Goal: Task Accomplishment & Management: Manage account settings

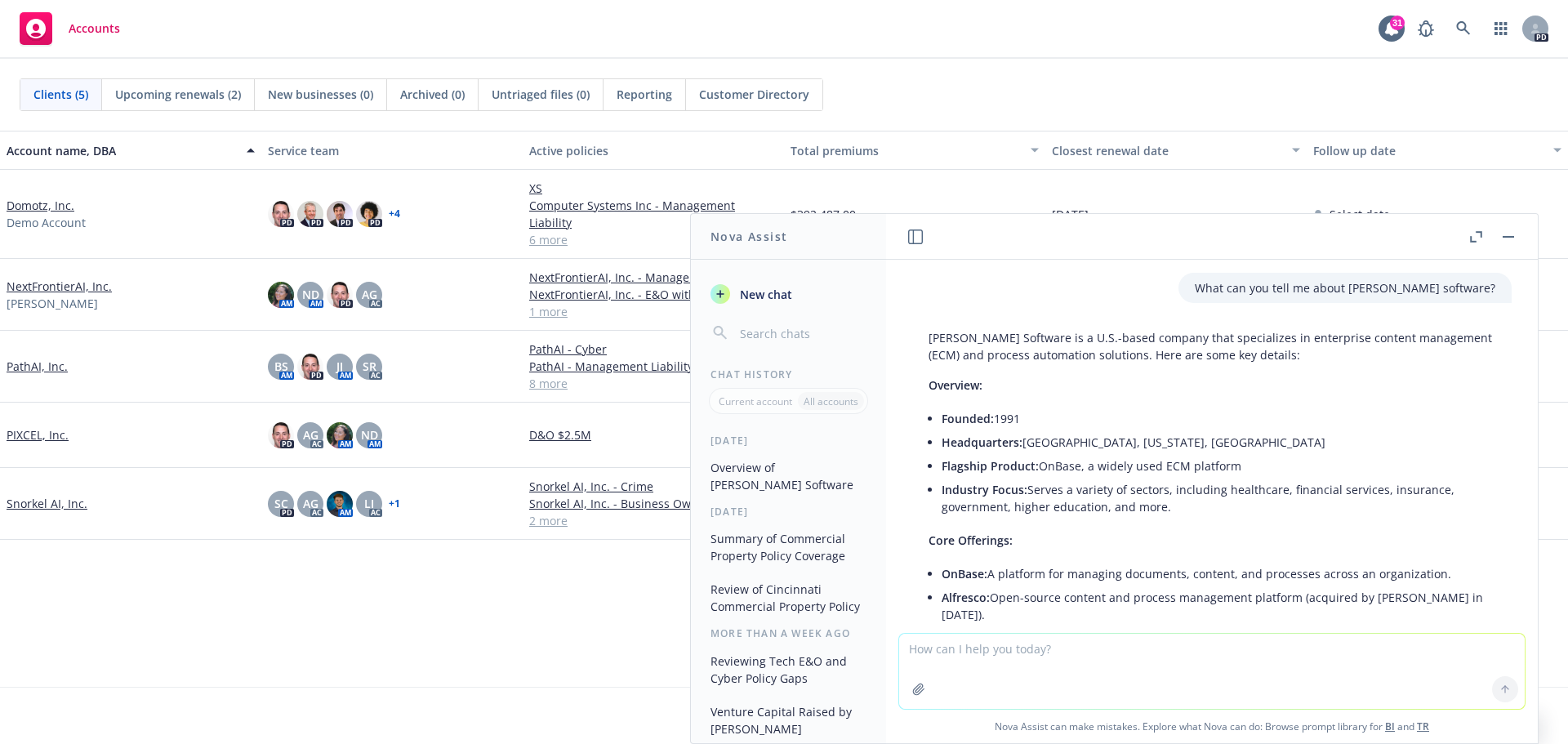
scroll to position [4214, 0]
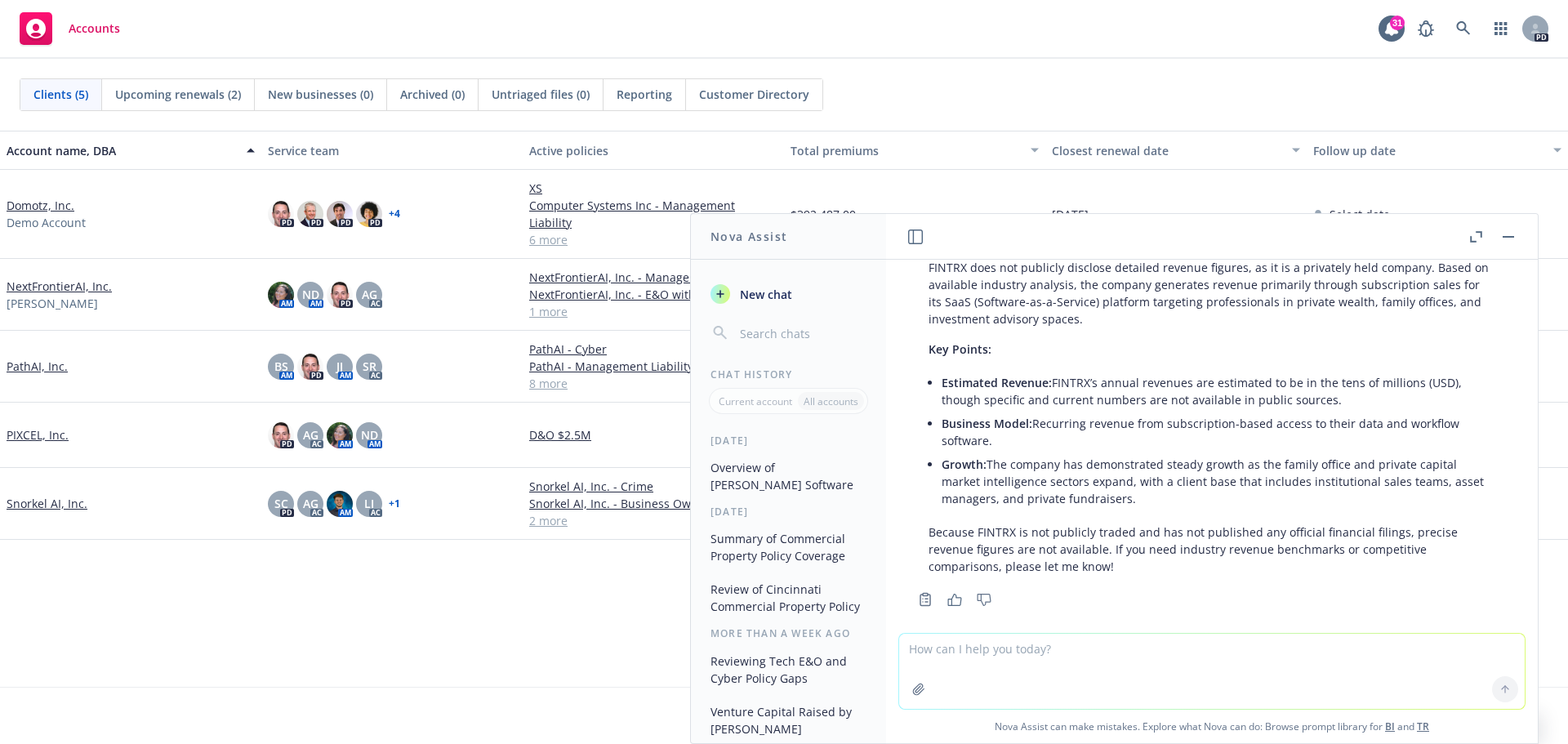
click at [1013, 650] on textarea at bounding box center [1212, 672] width 626 height 75
type textarea "What is an accord 25 form?"
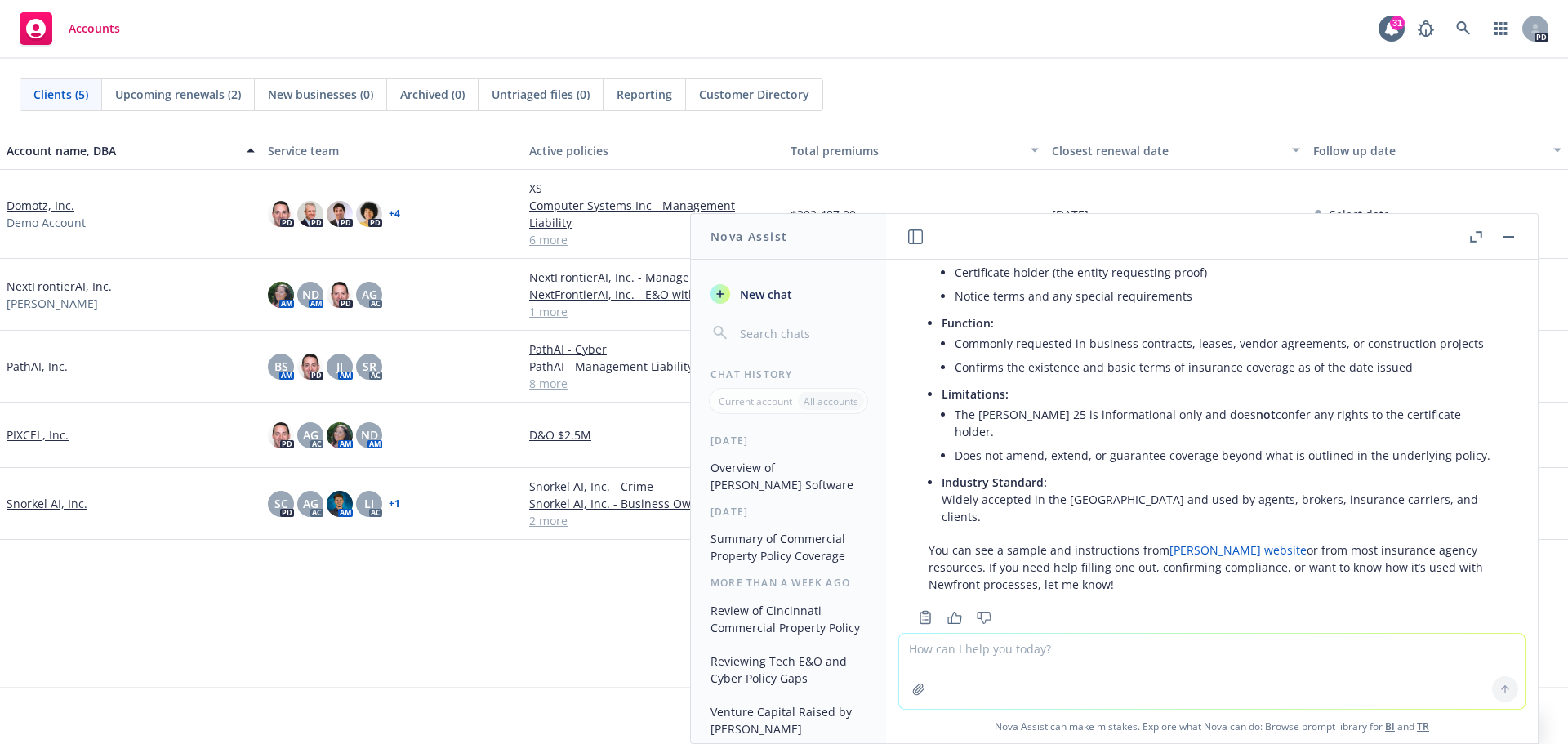
scroll to position [4903, 0]
click at [1060, 673] on textarea at bounding box center [1212, 672] width 626 height 75
type textarea "Are there other COIs?"
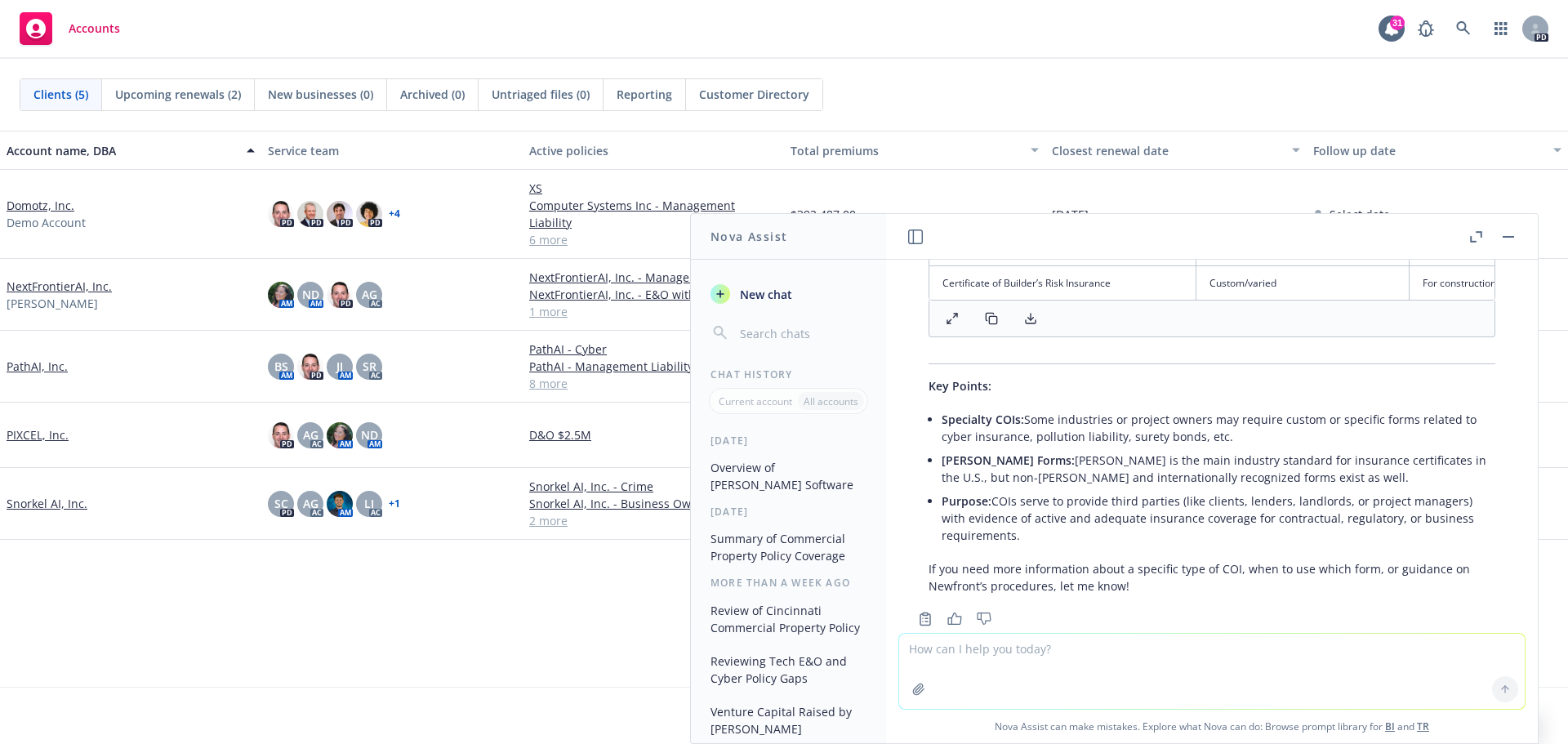
scroll to position [5837, 0]
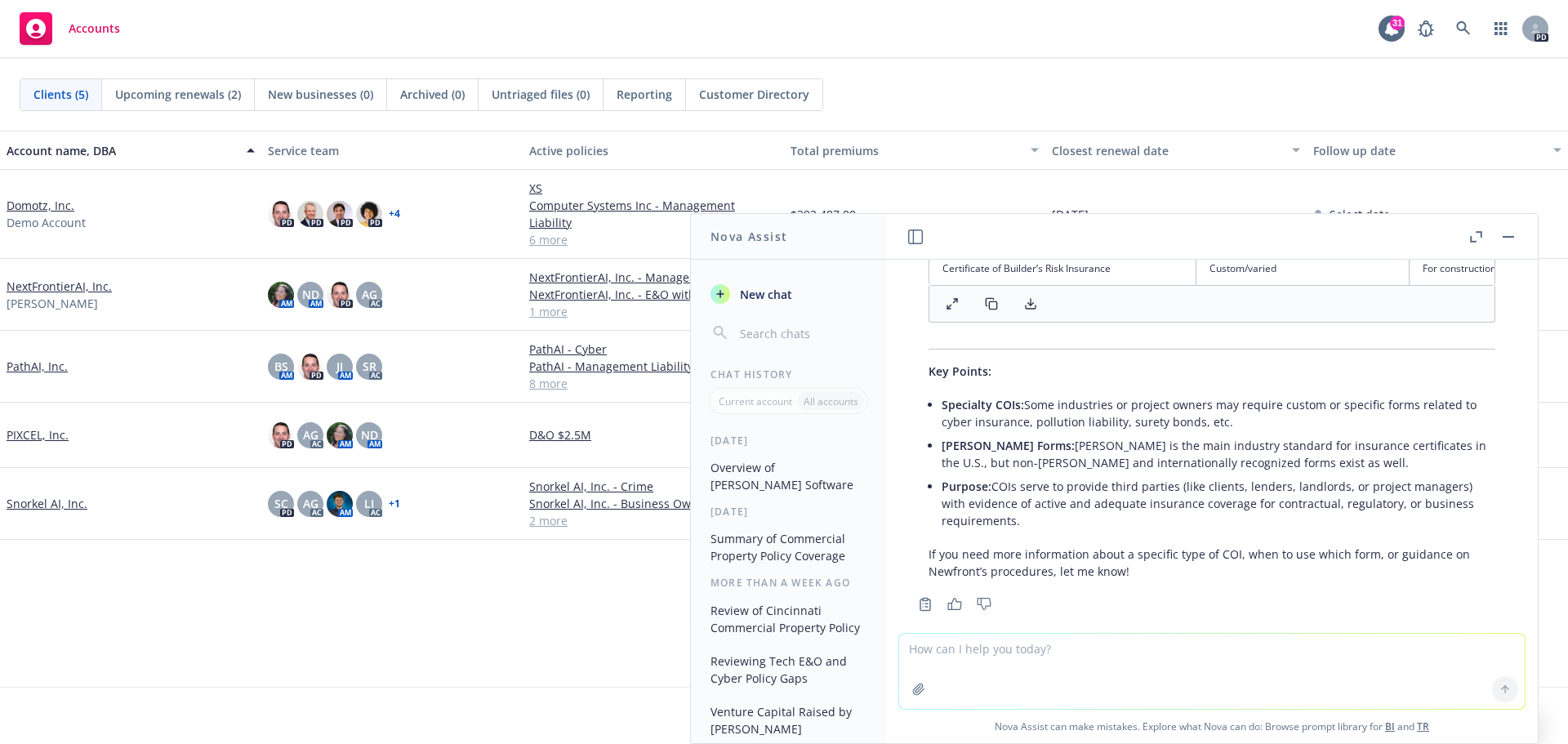
click at [983, 673] on textarea at bounding box center [1212, 672] width 626 height 75
type textarea "What about COIs for Cyber insurance?"
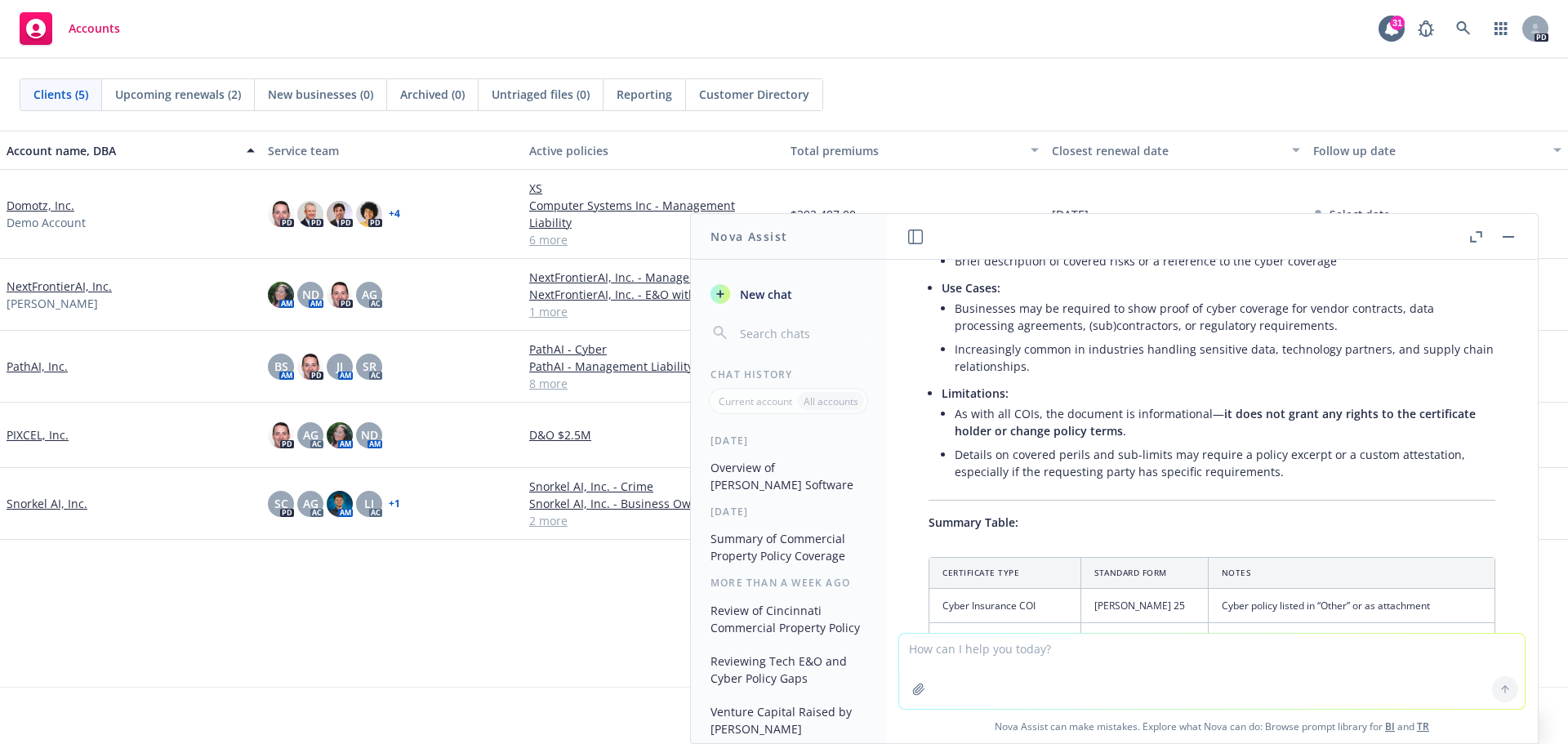
scroll to position [6704, 0]
click at [66, 495] on link "Snorkel AI, Inc." at bounding box center [48, 503] width 81 height 17
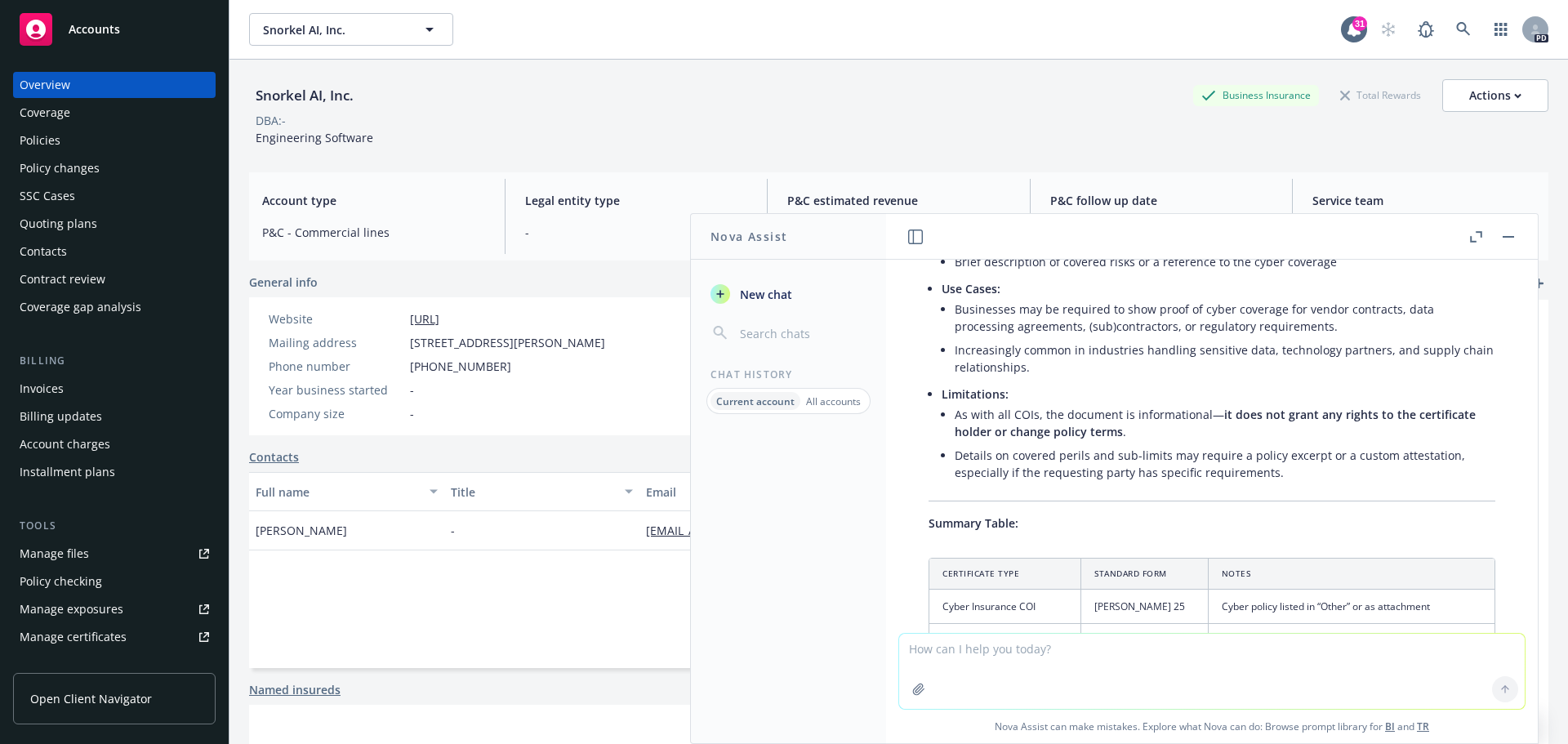
click at [1507, 236] on icon "button" at bounding box center [1509, 237] width 12 height 2
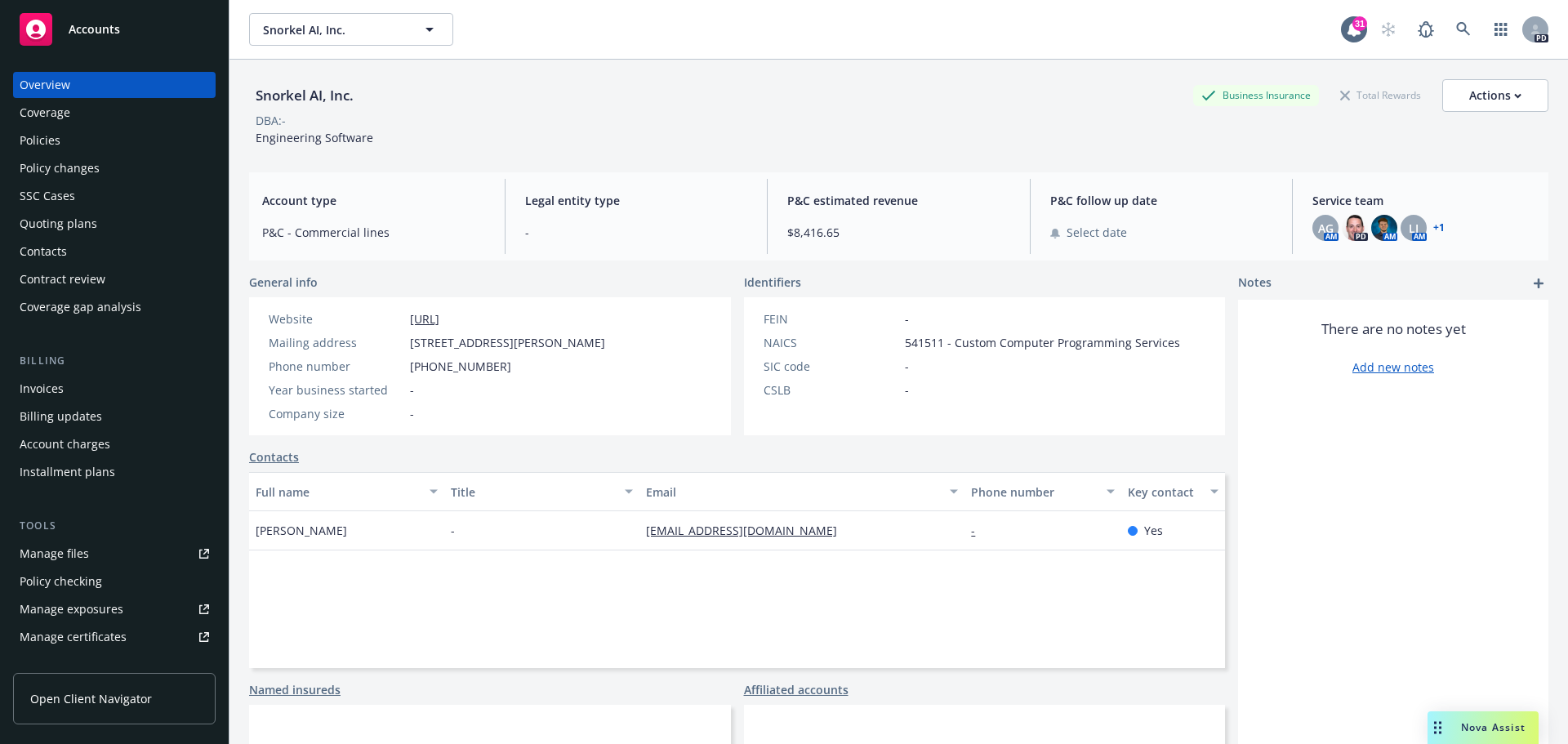
click at [56, 139] on div "Policies" at bounding box center [40, 141] width 41 height 26
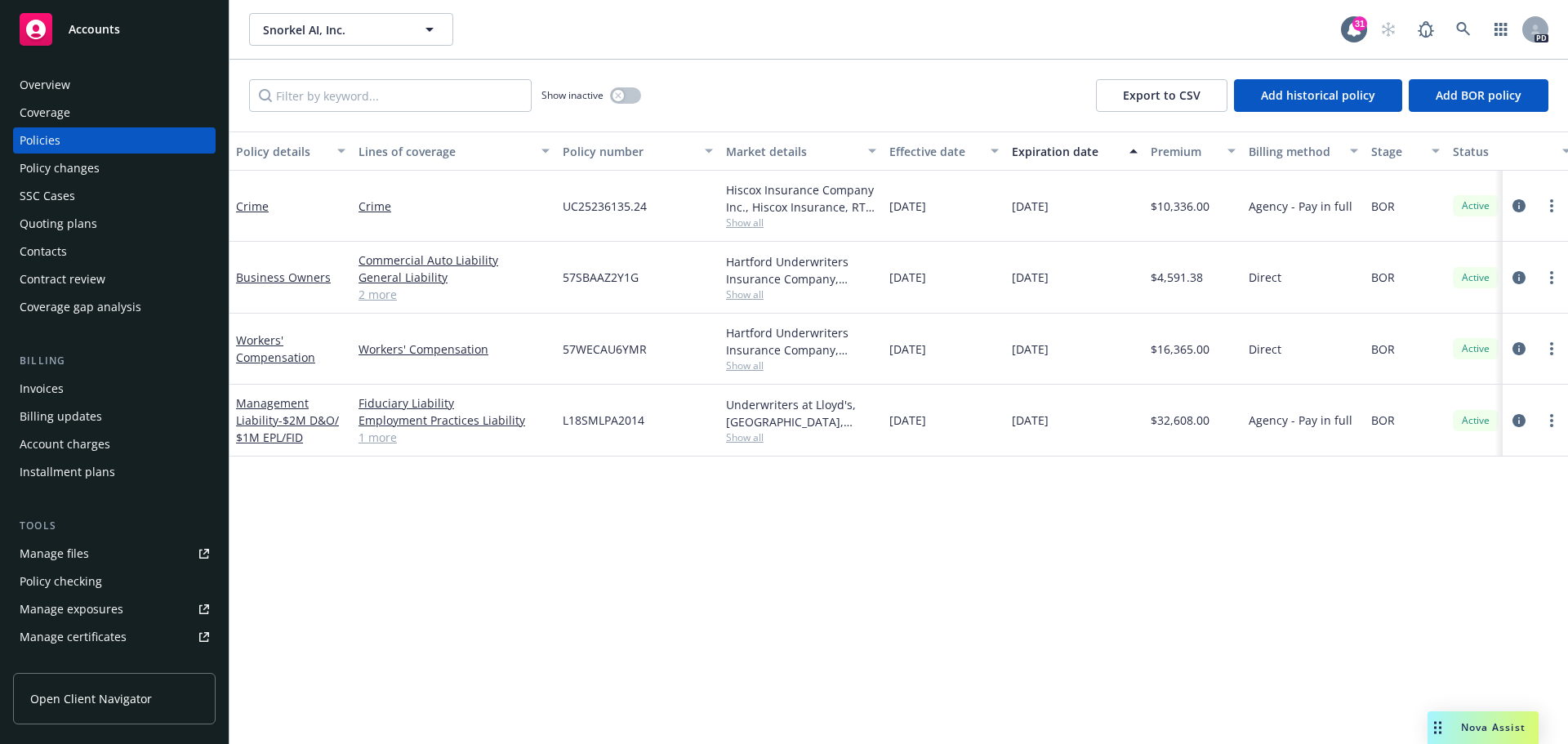
click at [78, 88] on div "Overview" at bounding box center [114, 85] width 189 height 26
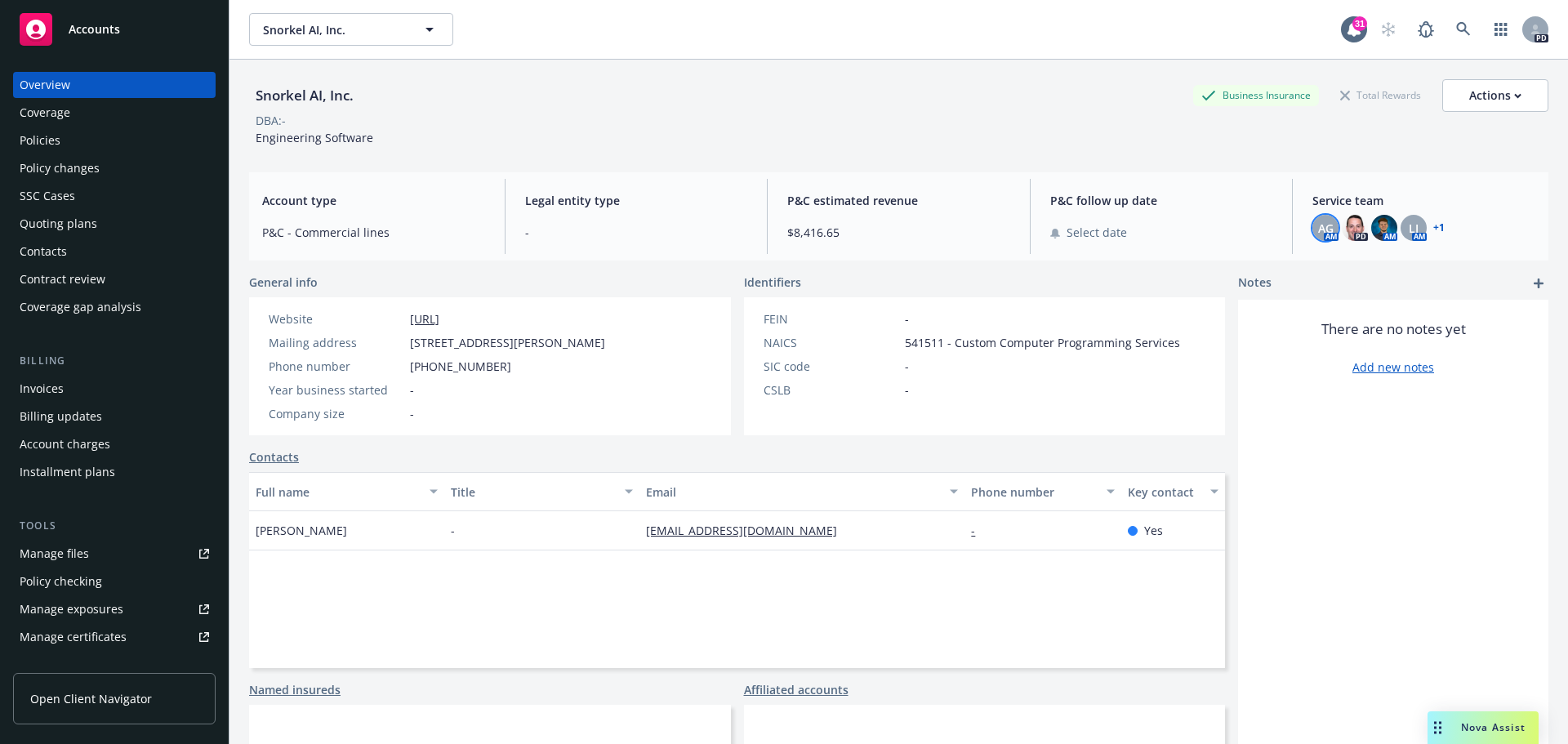
click at [1318, 230] on span "AG" at bounding box center [1326, 228] width 16 height 17
click at [1433, 224] on link "+ 1" at bounding box center [1439, 228] width 12 height 10
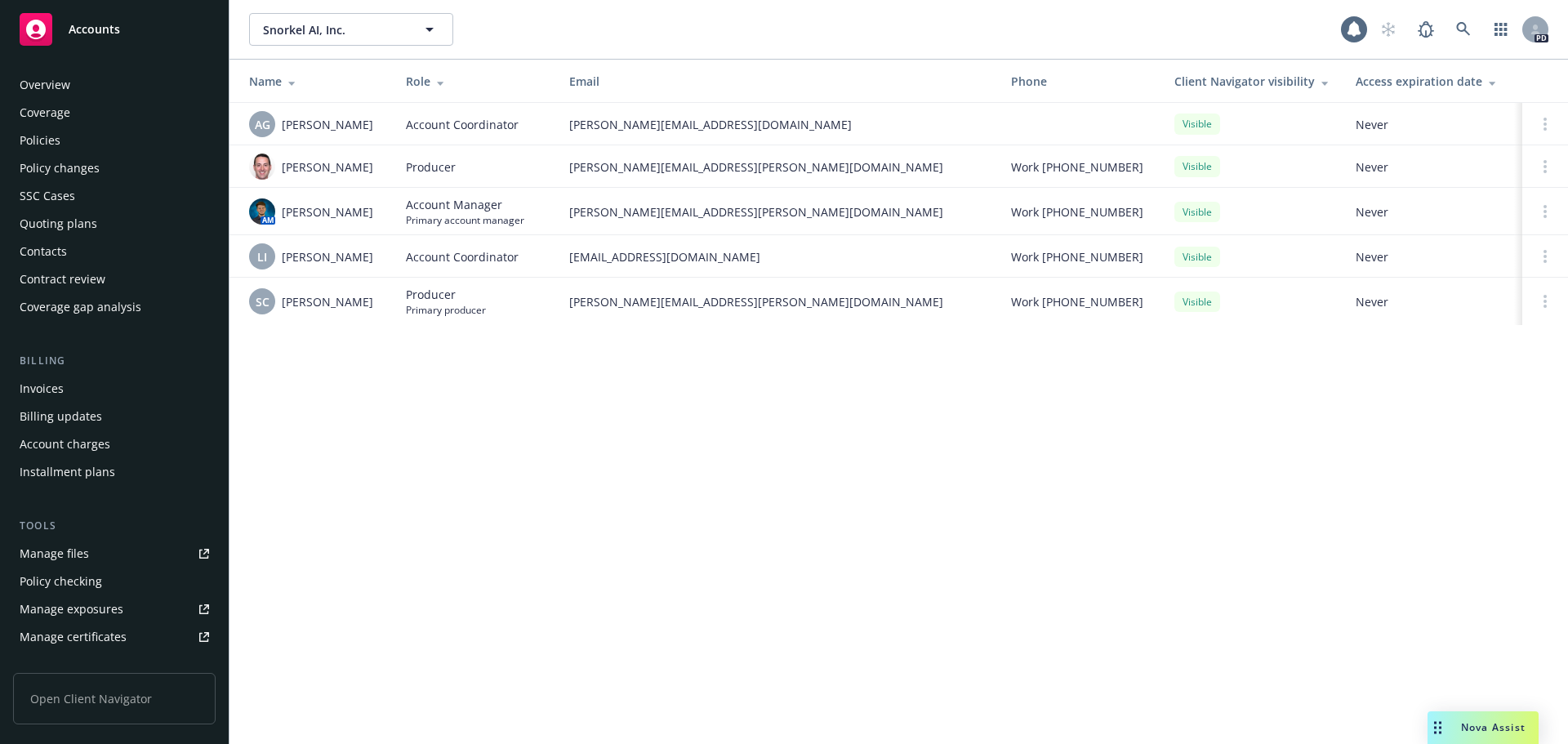
scroll to position [320, 0]
